Goal: Task Accomplishment & Management: Manage account settings

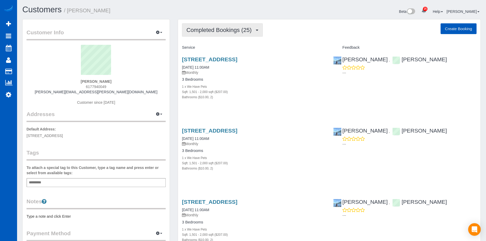
click at [232, 26] on button "Completed Bookings (25)" at bounding box center [222, 29] width 81 height 13
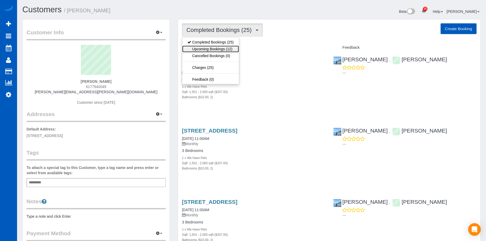
click at [226, 49] on link "Upcoming Bookings (12)" at bounding box center [210, 49] width 57 height 7
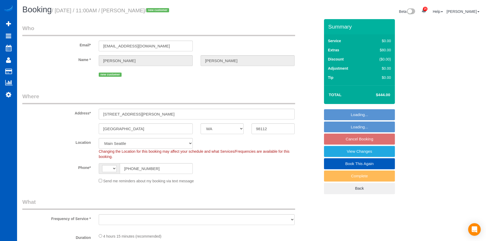
select select "WA"
select select "string:fspay-b8923ca8-eeb0-4a52-9b0d-2e7b21a5d02e"
select select "number:10"
select select "string:US"
select select "object:922"
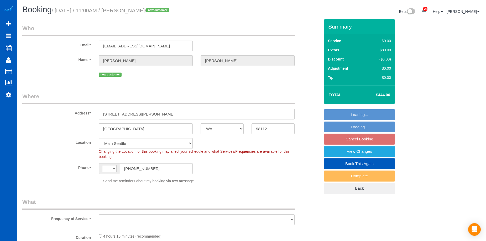
select select "spot2"
select select "object:1163"
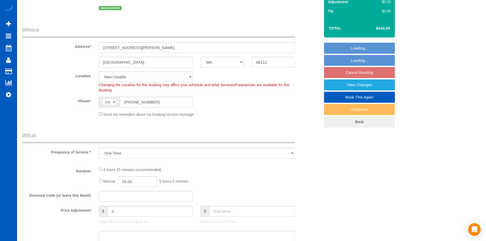
select select "199"
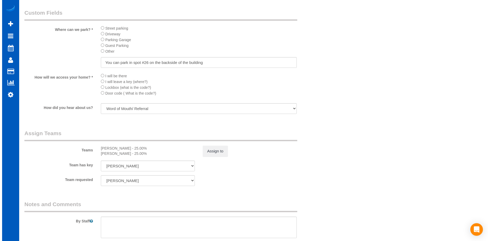
scroll to position [577, 0]
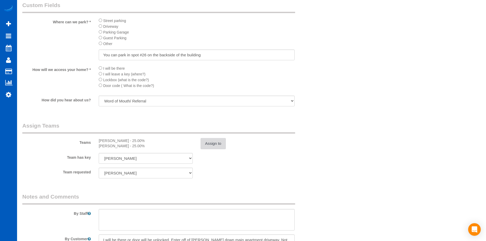
click at [225, 143] on button "Assign to" at bounding box center [212, 143] width 25 height 11
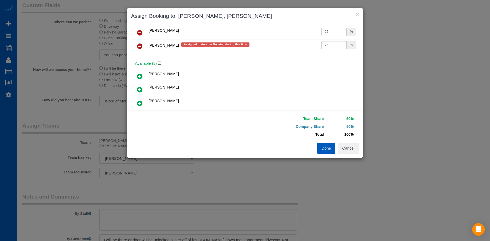
scroll to position [0, 0]
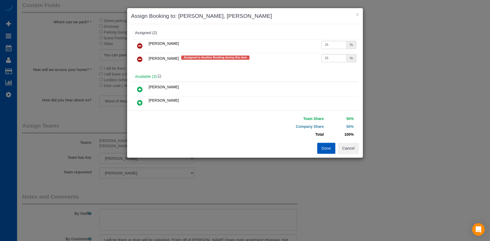
click at [142, 45] on icon at bounding box center [140, 46] width 6 height 6
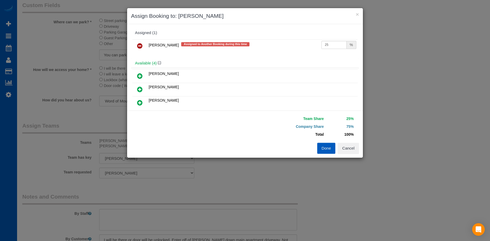
click at [143, 44] on link at bounding box center [140, 46] width 12 height 10
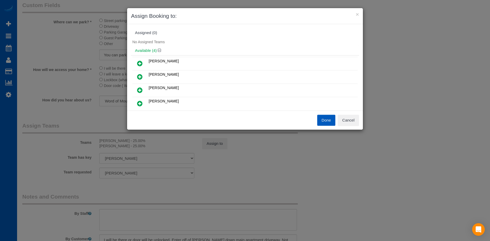
click at [138, 74] on icon at bounding box center [140, 77] width 6 height 6
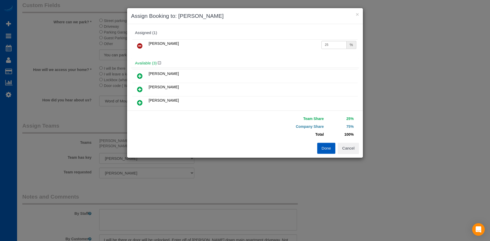
click at [139, 87] on icon at bounding box center [140, 89] width 6 height 6
click at [323, 149] on button "Done" at bounding box center [326, 148] width 18 height 11
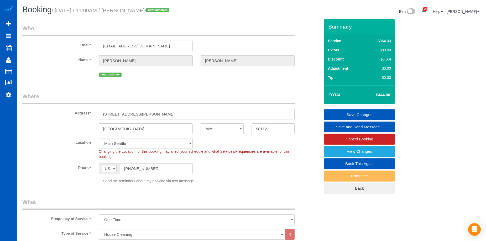
click at [340, 112] on link "Save Changes" at bounding box center [359, 114] width 71 height 11
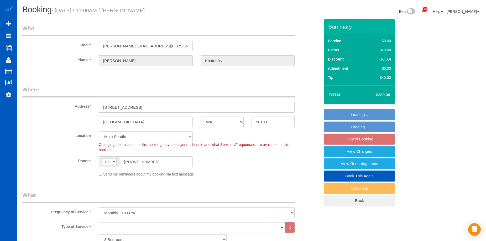
select select "WA"
select select "1501"
select select "2"
select select "spot2"
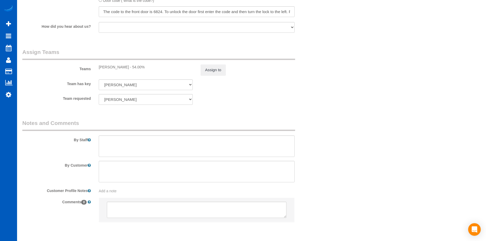
scroll to position [577, 0]
click at [222, 72] on button "Assign to" at bounding box center [212, 69] width 25 height 11
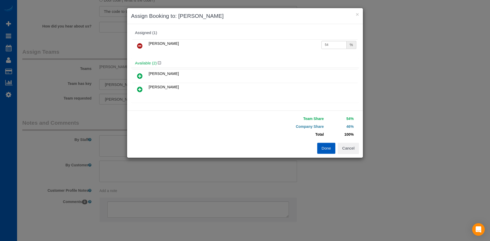
click at [138, 74] on icon at bounding box center [140, 76] width 6 height 6
click at [335, 47] on input "25" at bounding box center [333, 45] width 25 height 8
click at [326, 62] on input "54" at bounding box center [333, 58] width 25 height 8
drag, startPoint x: 332, startPoint y: 57, endPoint x: 286, endPoint y: 54, distance: 46.6
click at [285, 55] on tr "Mariia Maherovska 54 %" at bounding box center [244, 59] width 225 height 13
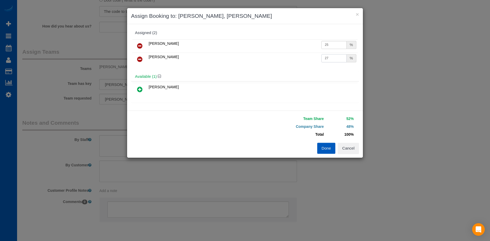
type input "27"
click at [332, 43] on input "25" at bounding box center [333, 45] width 25 height 8
type input "27"
click at [327, 145] on button "Done" at bounding box center [326, 148] width 18 height 11
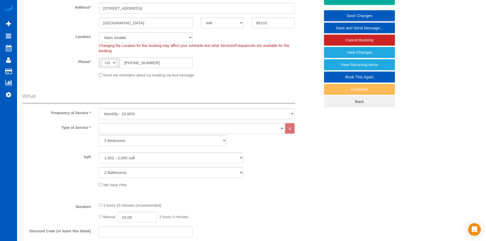
scroll to position [26, 0]
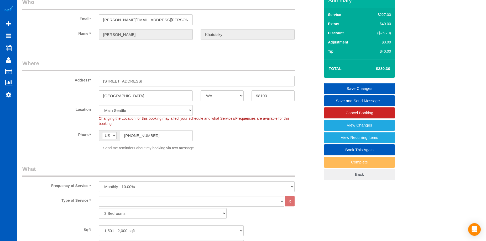
click at [343, 87] on link "Save Changes" at bounding box center [359, 88] width 71 height 11
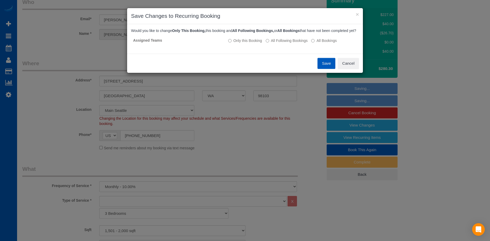
click at [325, 69] on button "Save" at bounding box center [326, 63] width 18 height 11
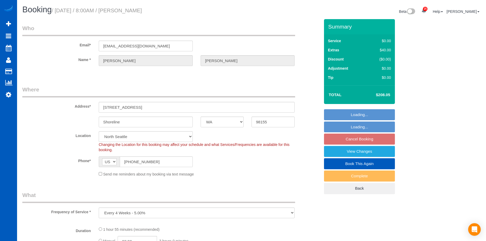
select select "WA"
select select "spot1"
select select "object:923"
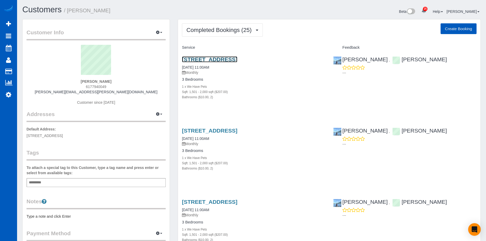
click at [237, 57] on link "[STREET_ADDRESS]" at bounding box center [209, 59] width 55 height 6
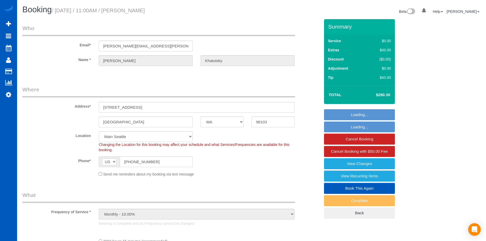
select select "WA"
select select "object:936"
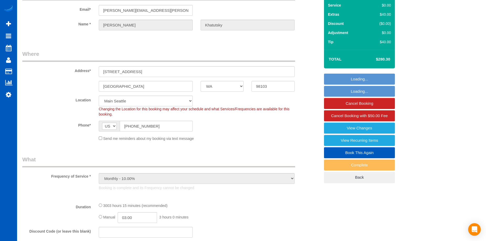
select select "string:fspay-30f5fedd-0949-482e-bdb5-894c434c014d"
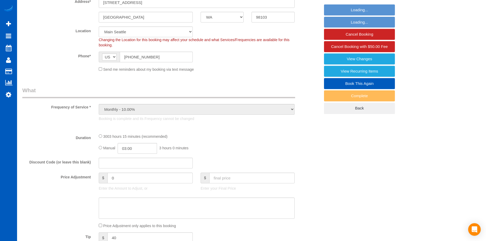
select select "spot1"
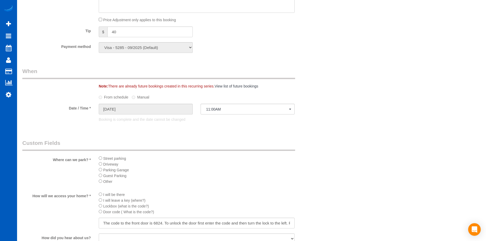
select select "1501"
select select "2"
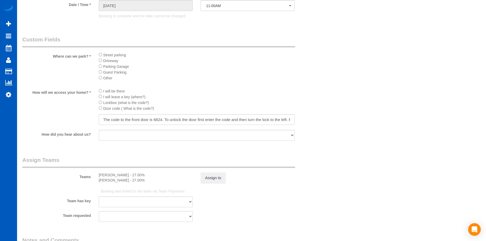
scroll to position [547, 0]
